Goal: Task Accomplishment & Management: Manage account settings

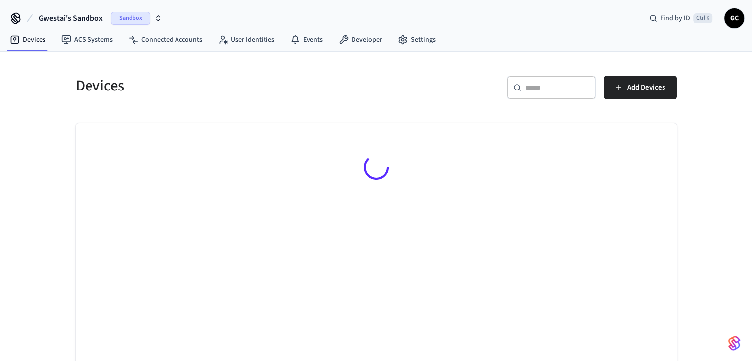
click at [76, 22] on span "Gwestai's Sandbox" at bounding box center [71, 18] width 64 height 12
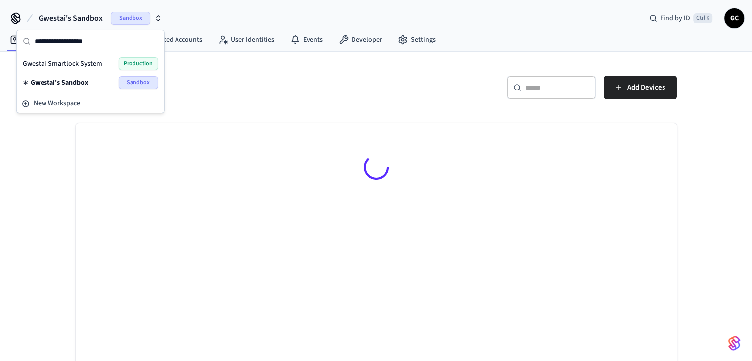
click at [78, 60] on span "Gwestai Smartlock System" at bounding box center [63, 64] width 80 height 10
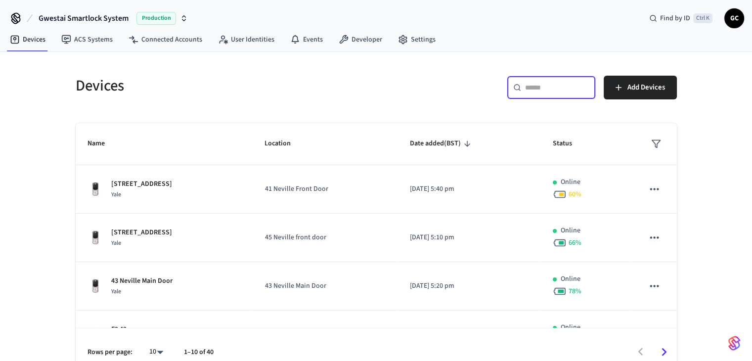
click at [554, 91] on input "text" at bounding box center [557, 88] width 64 height 10
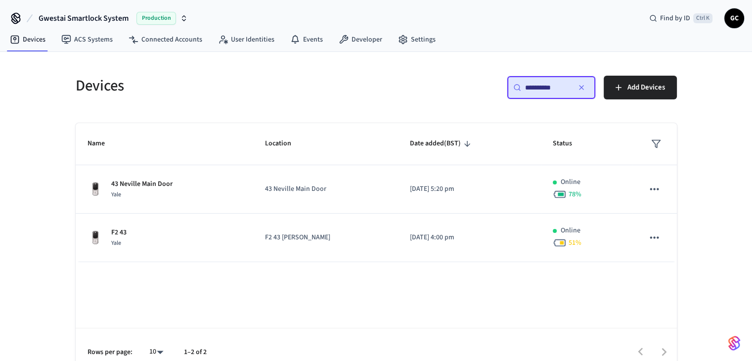
type input "**********"
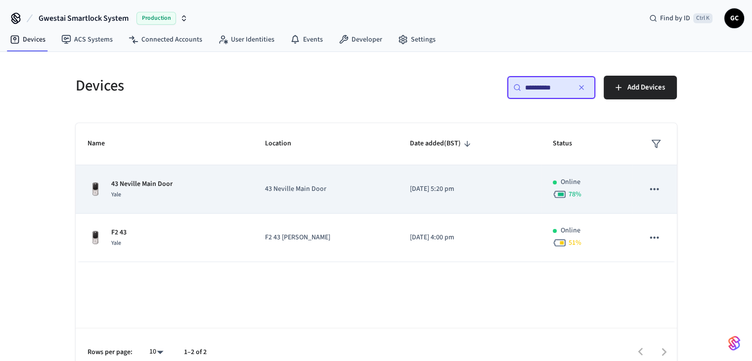
click at [302, 189] on p "43 Neville Main Door" at bounding box center [326, 189] width 122 height 10
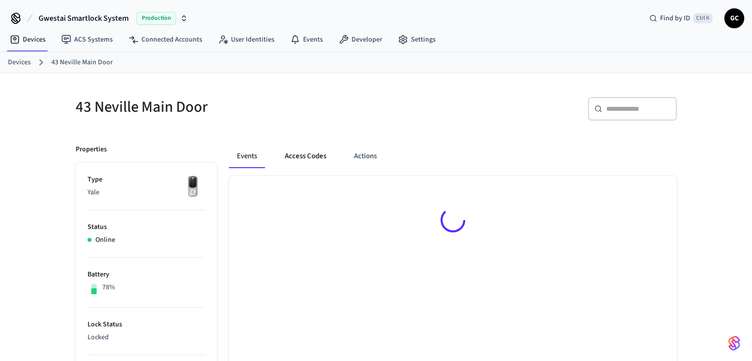
click at [305, 162] on button "Access Codes" at bounding box center [305, 156] width 57 height 24
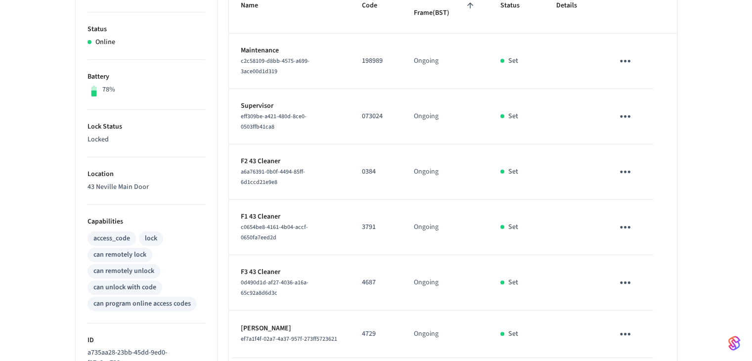
scroll to position [198, 0]
click at [374, 157] on td "0384" at bounding box center [376, 171] width 52 height 55
